Goal: Transaction & Acquisition: Book appointment/travel/reservation

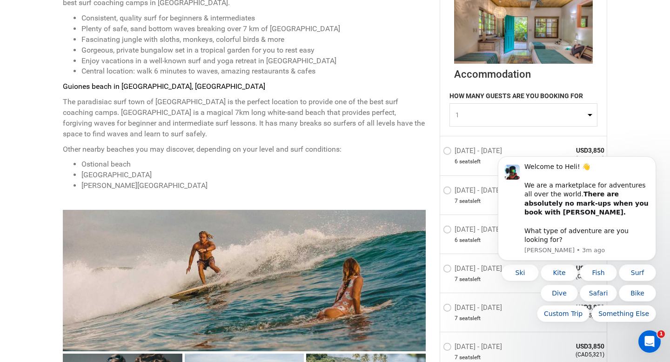
scroll to position [456, 0]
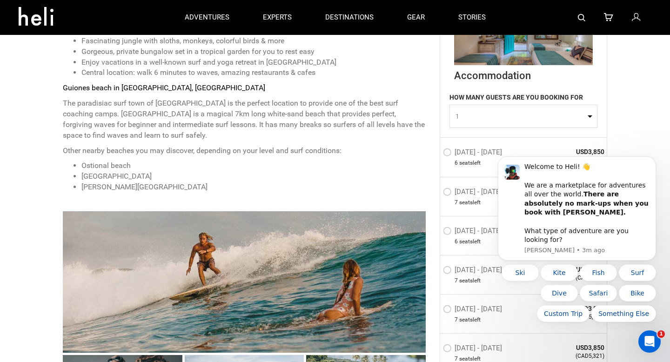
click at [447, 153] on label "[DATE] - [DATE]" at bounding box center [473, 153] width 61 height 11
click at [437, 153] on input "[DATE] - [DATE]" at bounding box center [437, 157] width 0 height 20
click at [654, 162] on icon "Dismiss notification" at bounding box center [653, 159] width 5 height 5
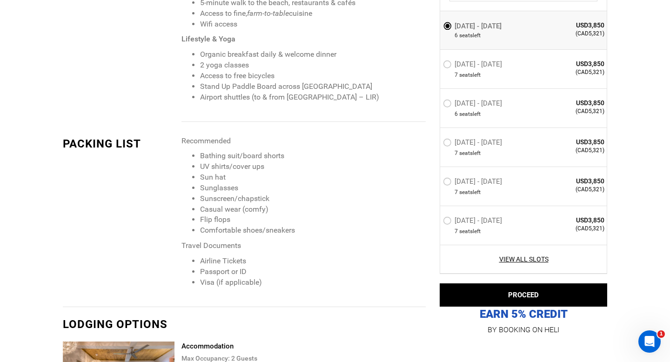
scroll to position [1341, 0]
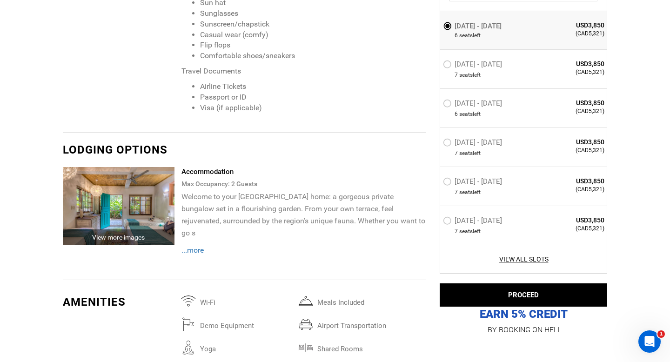
click at [140, 175] on img at bounding box center [119, 206] width 112 height 78
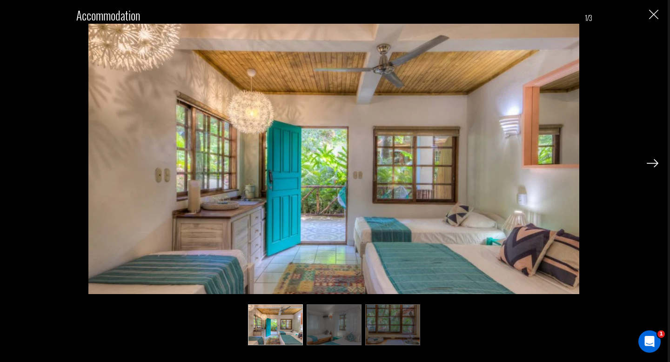
click at [652, 162] on img at bounding box center [653, 163] width 12 height 8
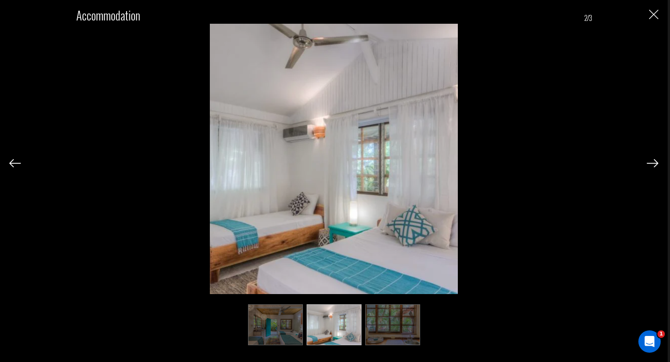
click at [652, 162] on img at bounding box center [653, 163] width 12 height 8
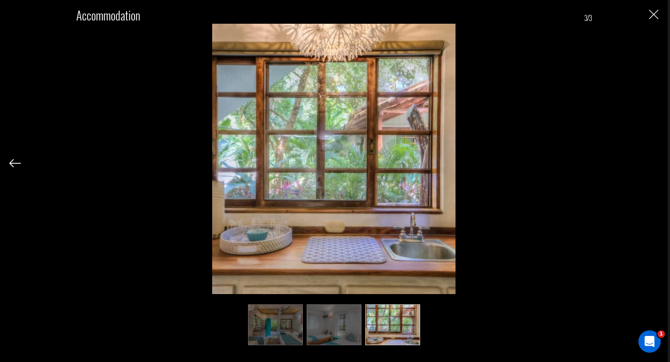
click at [652, 162] on div "Accommodation 3/3" at bounding box center [333, 172] width 649 height 344
click at [654, 17] on img "Close" at bounding box center [653, 14] width 9 height 9
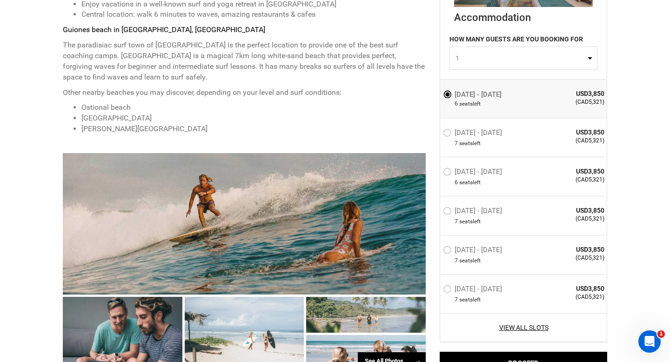
scroll to position [597, 0]
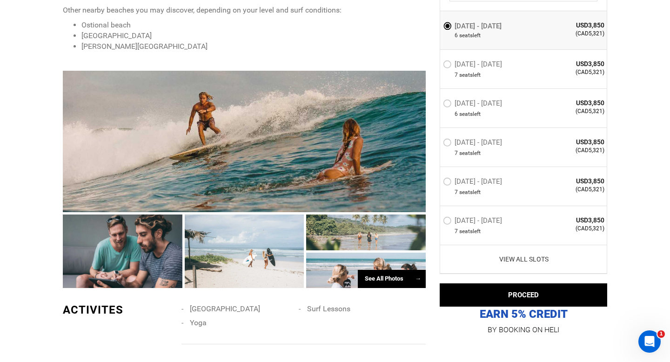
click at [536, 257] on link "View All Slots" at bounding box center [524, 259] width 162 height 9
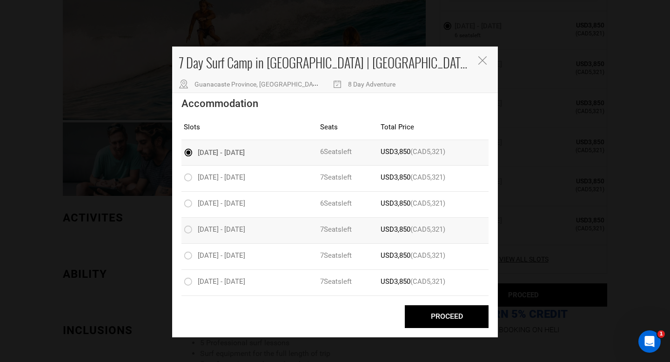
scroll to position [850, 0]
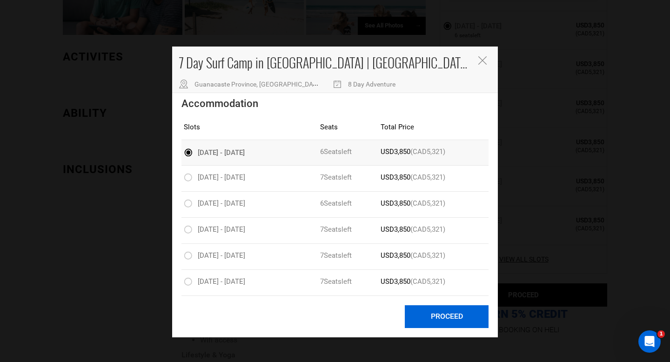
click at [442, 315] on button "Proceed" at bounding box center [447, 316] width 84 height 23
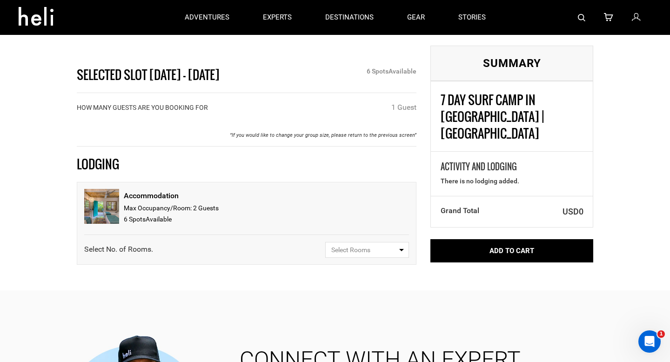
click at [368, 253] on span "Select Rooms" at bounding box center [364, 249] width 66 height 9
click at [352, 284] on link "1" at bounding box center [367, 285] width 83 height 17
select select "1"
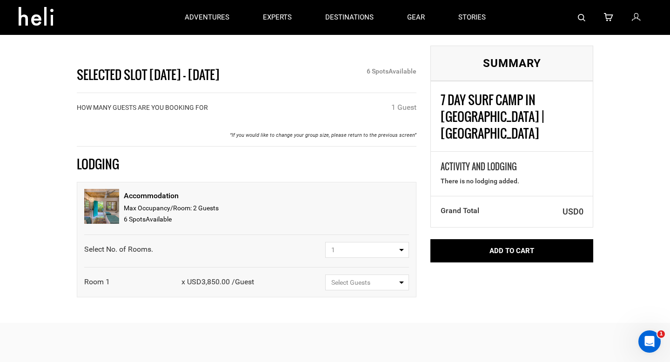
click at [352, 284] on span "Select Guests" at bounding box center [364, 282] width 66 height 9
click at [347, 317] on span "1 Guest" at bounding box center [341, 318] width 22 height 7
select select "1"
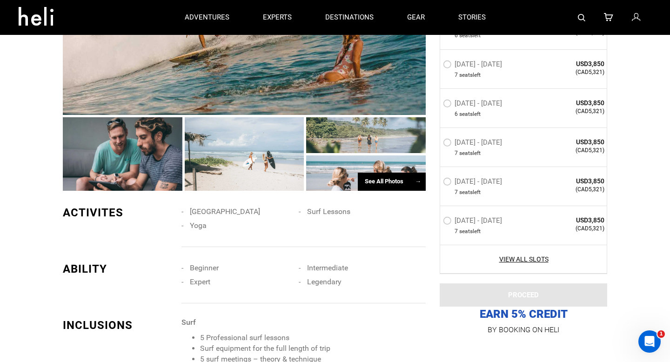
scroll to position [526, 0]
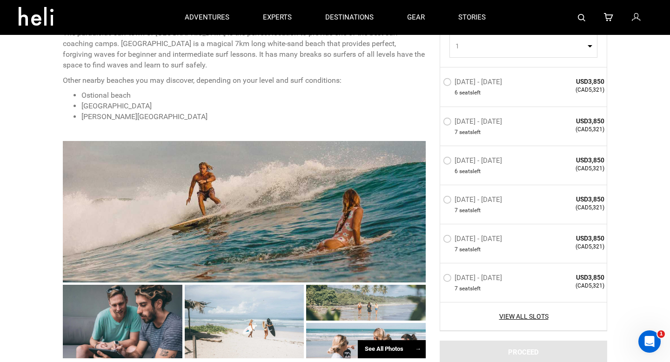
click at [197, 190] on div at bounding box center [244, 212] width 363 height 142
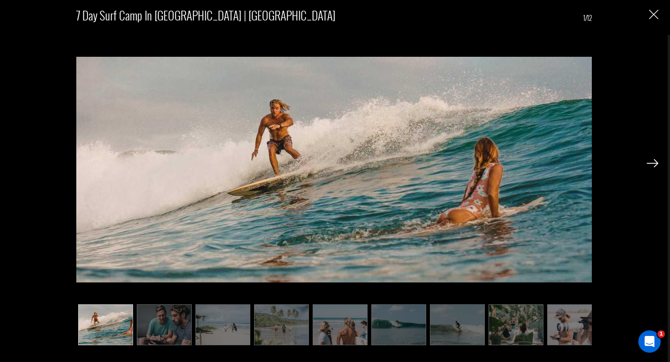
click at [648, 162] on img at bounding box center [653, 163] width 12 height 8
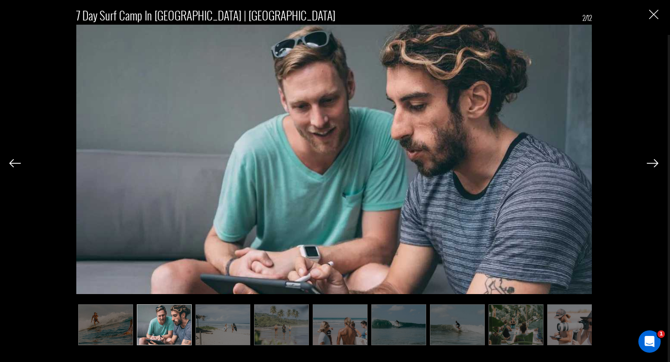
click at [648, 162] on img at bounding box center [653, 163] width 12 height 8
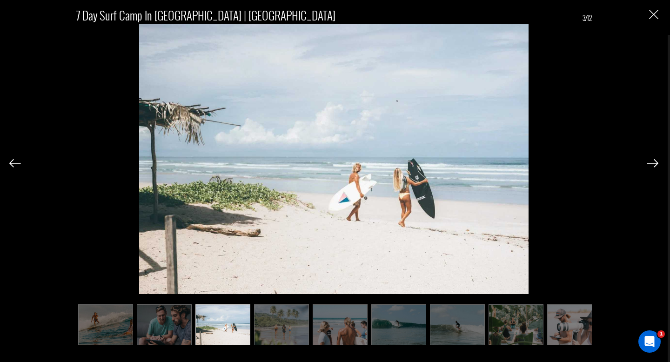
click at [648, 162] on img at bounding box center [653, 163] width 12 height 8
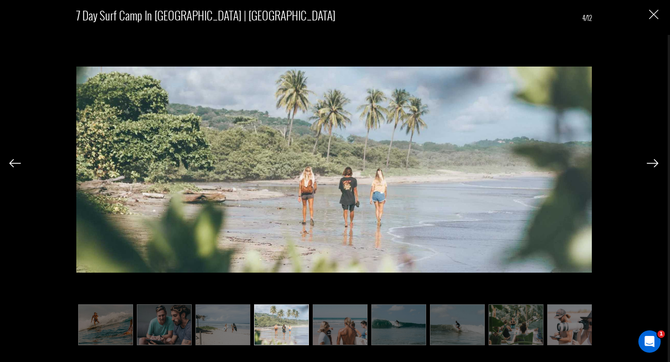
click at [648, 162] on img at bounding box center [653, 163] width 12 height 8
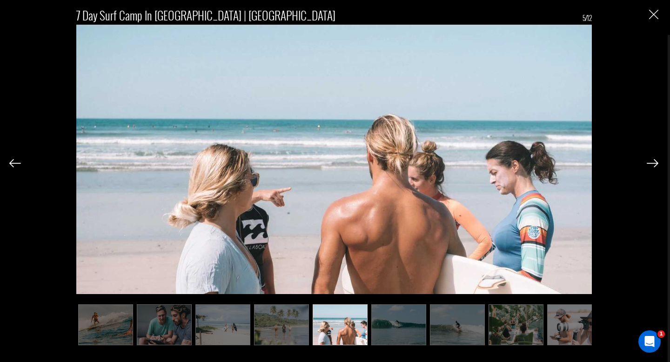
click at [648, 162] on img at bounding box center [653, 163] width 12 height 8
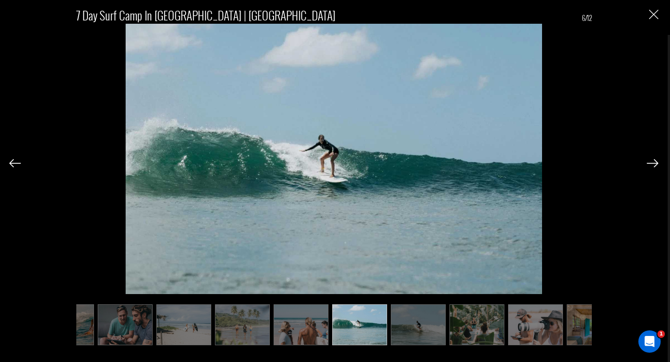
click at [648, 162] on img at bounding box center [653, 163] width 12 height 8
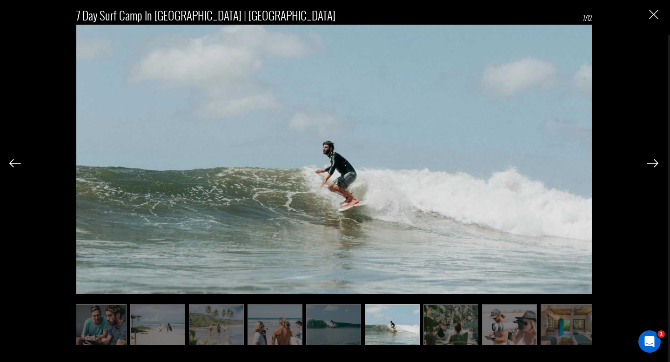
click at [648, 162] on img at bounding box center [653, 163] width 12 height 8
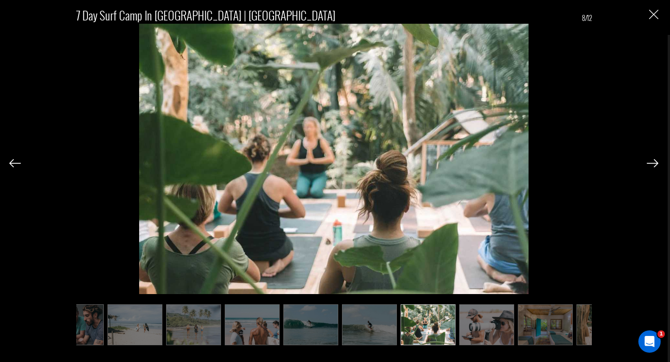
click at [648, 162] on img at bounding box center [653, 163] width 12 height 8
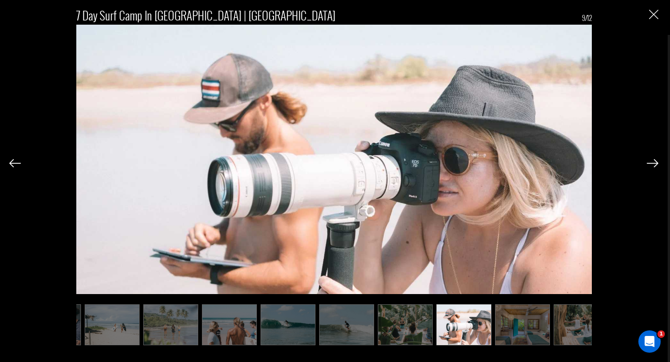
click at [648, 162] on img at bounding box center [653, 163] width 12 height 8
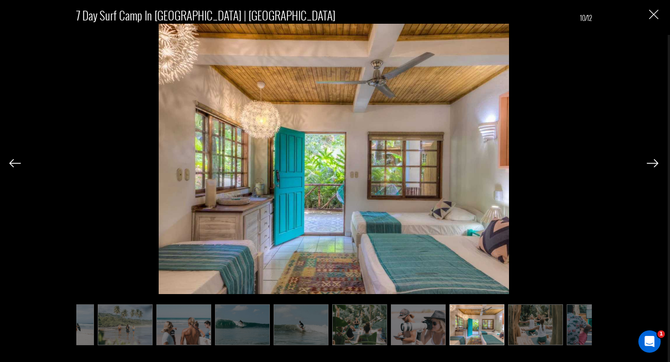
click at [648, 162] on img at bounding box center [653, 163] width 12 height 8
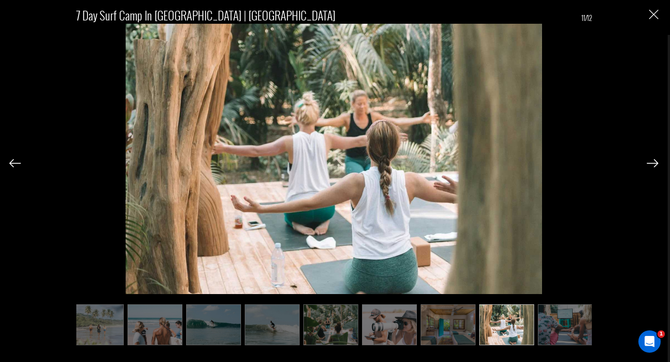
scroll to position [0, 188]
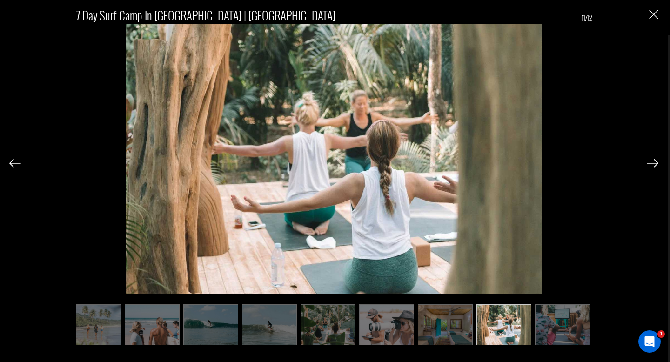
click at [648, 162] on img at bounding box center [653, 163] width 12 height 8
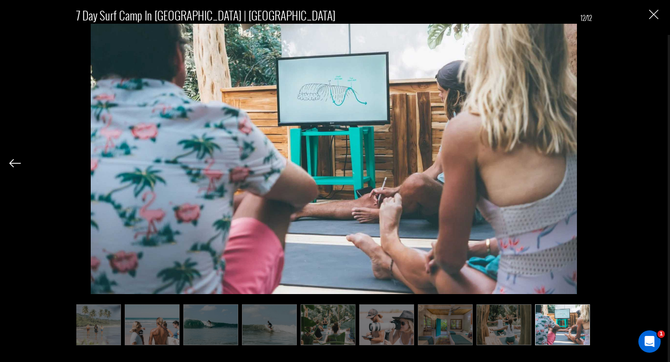
click at [648, 162] on div "7 Day Surf Camp in [GEOGRAPHIC_DATA] | [GEOGRAPHIC_DATA] 12/12" at bounding box center [333, 172] width 649 height 344
click at [654, 19] on img "Close" at bounding box center [653, 14] width 9 height 9
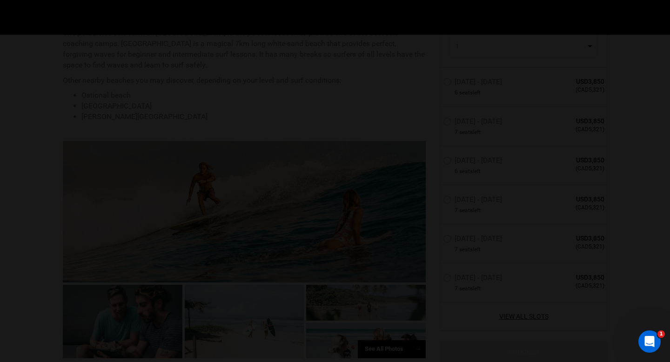
scroll to position [0, 0]
